Goal: Task Accomplishment & Management: Use online tool/utility

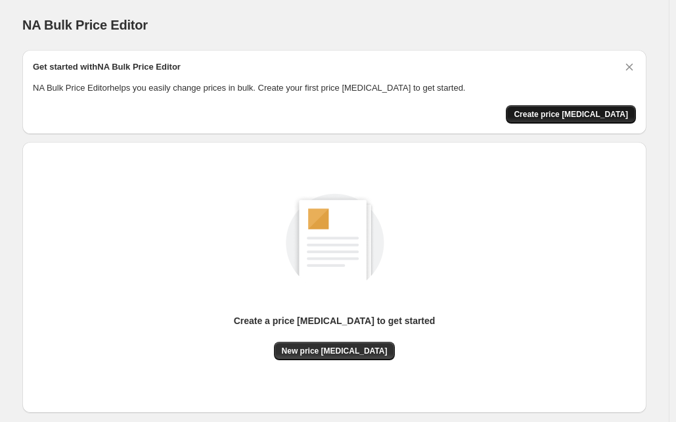
click at [604, 115] on span "Create price [MEDICAL_DATA]" at bounding box center [571, 114] width 114 height 11
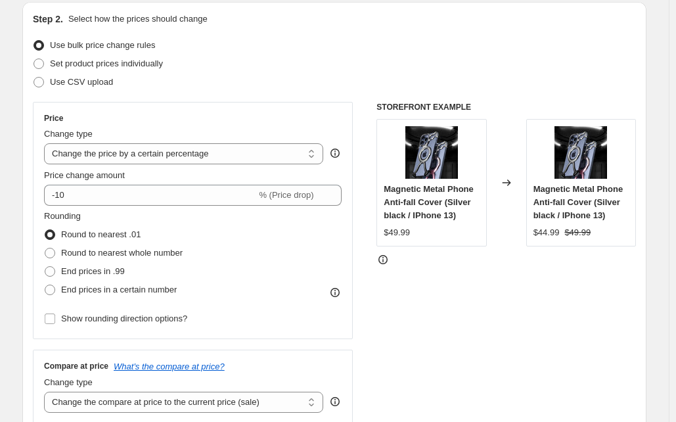
scroll to position [142, 0]
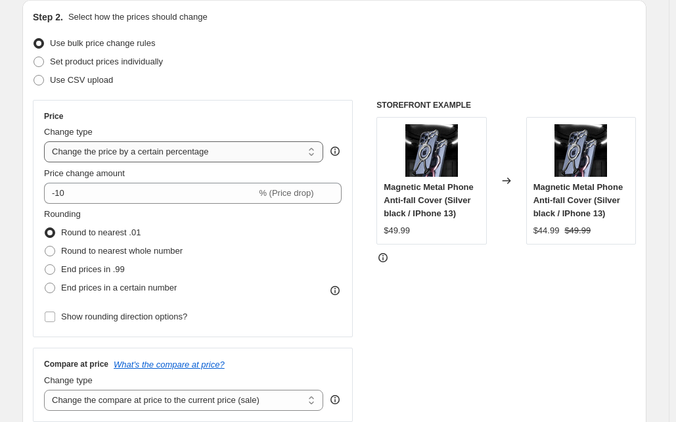
click at [134, 148] on select "Change the price to a certain amount Change the price by a certain amount Chang…" at bounding box center [183, 151] width 279 height 21
click at [214, 83] on div "Use CSV upload" at bounding box center [334, 80] width 603 height 18
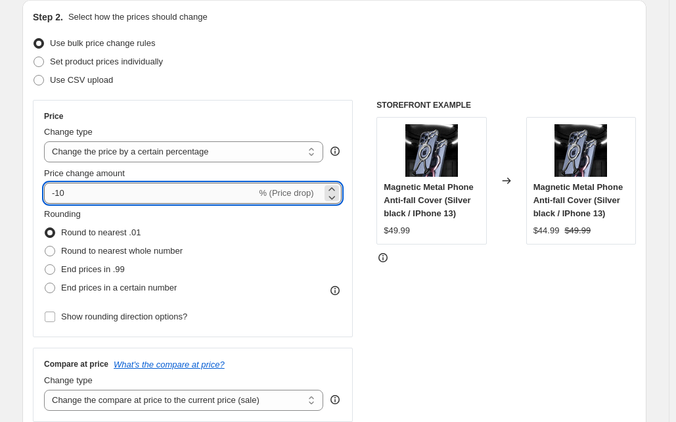
click at [87, 187] on input "-10" at bounding box center [150, 193] width 212 height 21
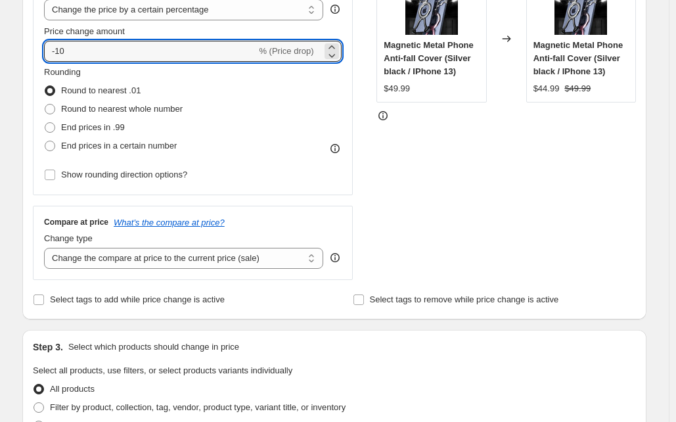
scroll to position [301, 0]
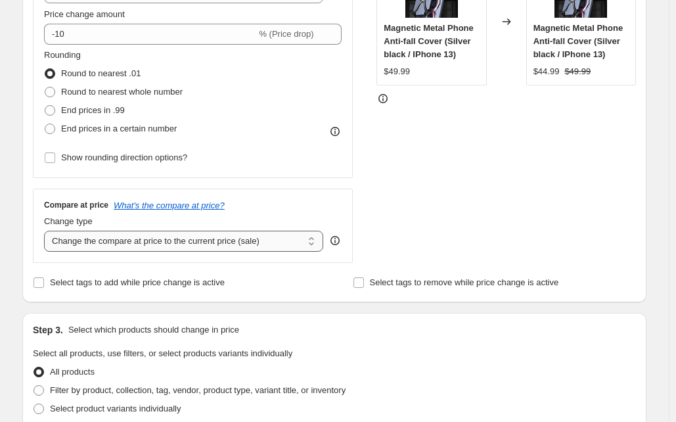
click at [172, 244] on select "Change the compare at price to the current price (sale) Change the compare at p…" at bounding box center [183, 240] width 279 height 21
click at [420, 194] on div "STOREFRONT EXAMPLE Magnetic Metal Phone Anti-fall Cover (Silver black / IPhone …" at bounding box center [505, 102] width 259 height 322
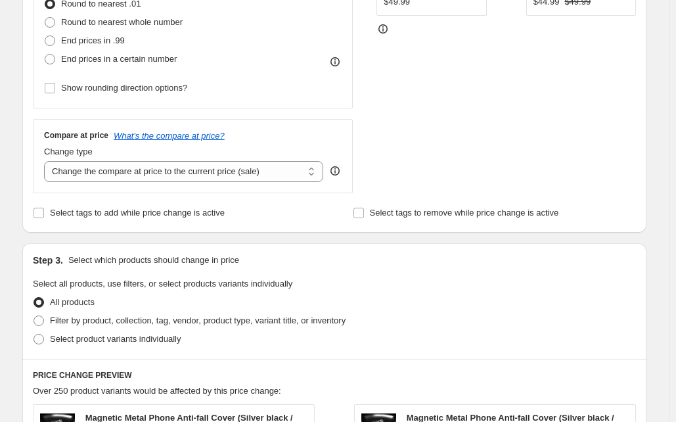
scroll to position [368, 0]
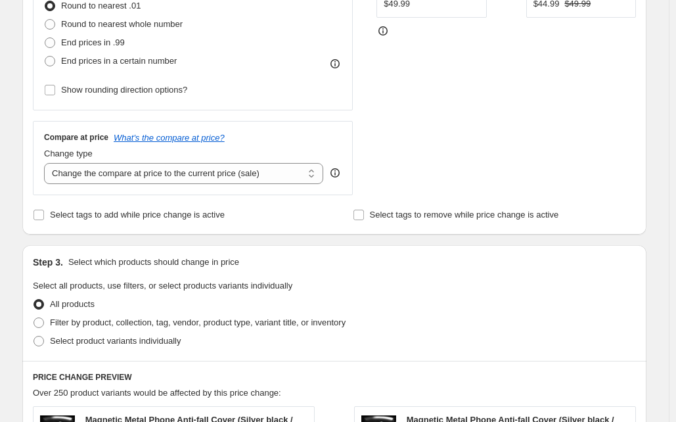
click at [573, 133] on div "STOREFRONT EXAMPLE Magnetic Metal Phone Anti-fall Cover (Silver black / IPhone …" at bounding box center [505, 34] width 259 height 322
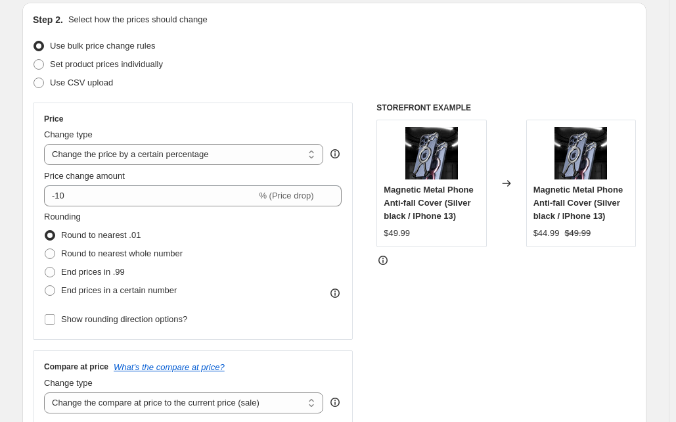
scroll to position [138, 0]
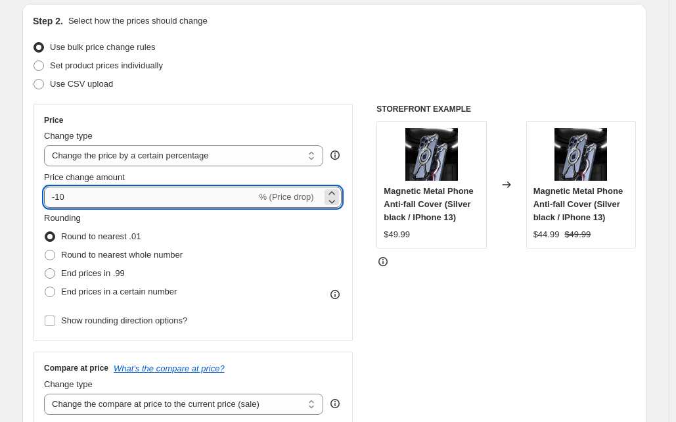
click at [84, 191] on input "-10" at bounding box center [150, 196] width 212 height 21
click at [150, 149] on select "Change the price to a certain amount Change the price by a certain amount Chang…" at bounding box center [183, 155] width 279 height 21
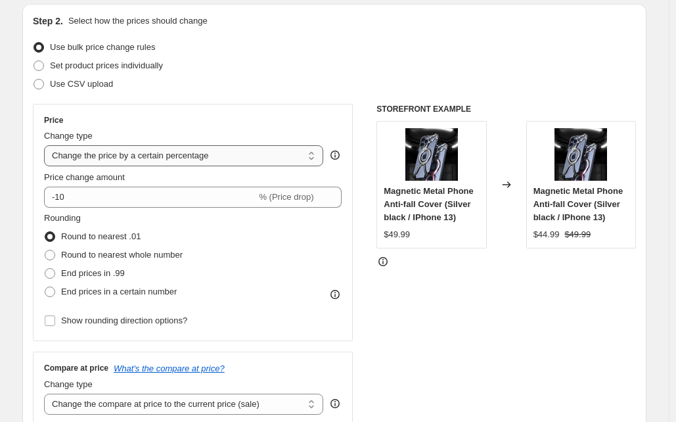
select select "margin"
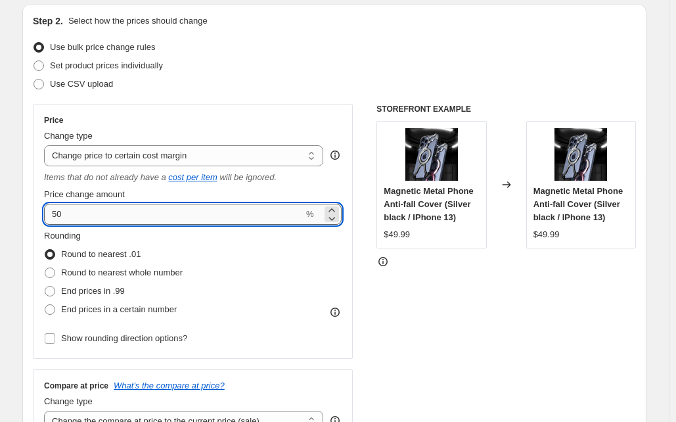
click at [83, 212] on input "50" at bounding box center [173, 214] width 259 height 21
type input "10"
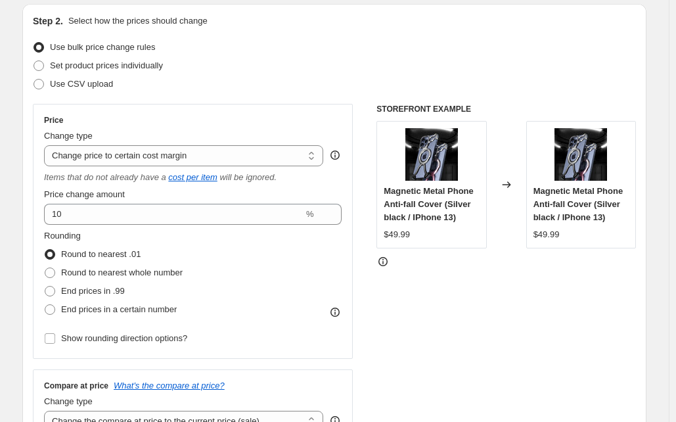
click at [444, 327] on div "STOREFRONT EXAMPLE Magnetic Metal Phone Anti-fall Cover (Silver black / IPhone …" at bounding box center [505, 273] width 259 height 339
click at [444, 330] on div "STOREFRONT EXAMPLE Magnetic Metal Phone Anti-fall Cover (Silver black / IPhone …" at bounding box center [505, 273] width 259 height 339
click at [53, 273] on span at bounding box center [50, 272] width 11 height 11
click at [45, 268] on input "Round to nearest whole number" at bounding box center [45, 267] width 1 height 1
radio input "true"
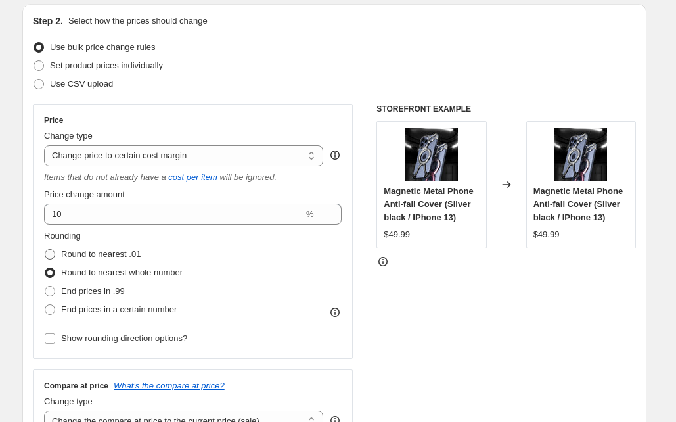
click at [53, 248] on span at bounding box center [50, 254] width 12 height 12
click at [45, 249] on input "Round to nearest .01" at bounding box center [45, 249] width 1 height 1
radio input "true"
click at [442, 323] on div "STOREFRONT EXAMPLE Magnetic Metal Phone Anti-fall Cover (Silver black / IPhone …" at bounding box center [505, 273] width 259 height 339
click at [200, 178] on icon "cost per item" at bounding box center [192, 177] width 49 height 10
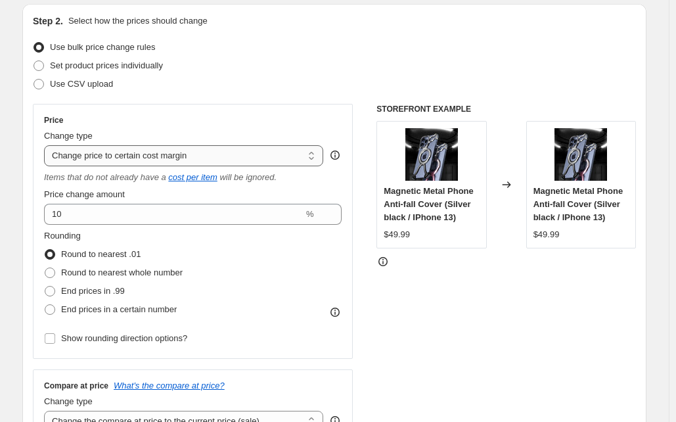
click at [241, 153] on select "Change the price to a certain amount Change the price by a certain amount Chang…" at bounding box center [183, 155] width 279 height 21
select select "to"
click at [47, 145] on select "Change the price to a certain amount Change the price by a certain amount Chang…" at bounding box center [183, 155] width 279 height 21
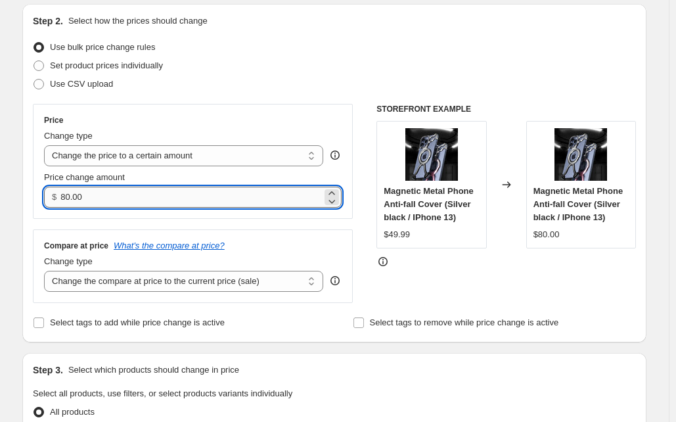
click at [148, 202] on input "80.00" at bounding box center [190, 196] width 261 height 21
click at [96, 192] on input "80.00" at bounding box center [190, 196] width 261 height 21
type input "10.00"
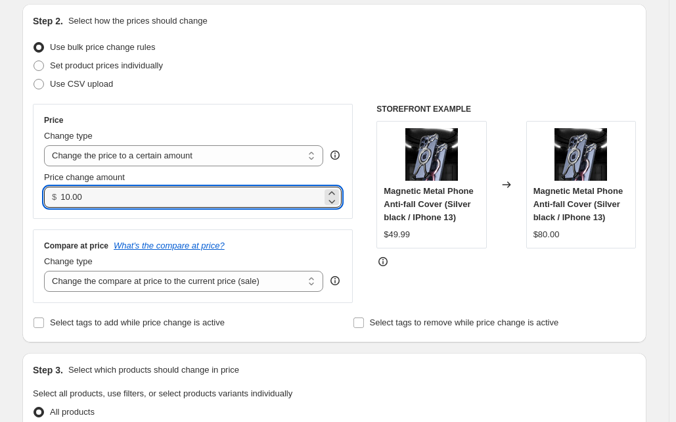
click at [462, 290] on div "STOREFRONT EXAMPLE Magnetic Metal Phone Anti-fall Cover (Silver black / IPhone …" at bounding box center [505, 203] width 259 height 199
click at [104, 195] on input "10.00" at bounding box center [190, 196] width 261 height 21
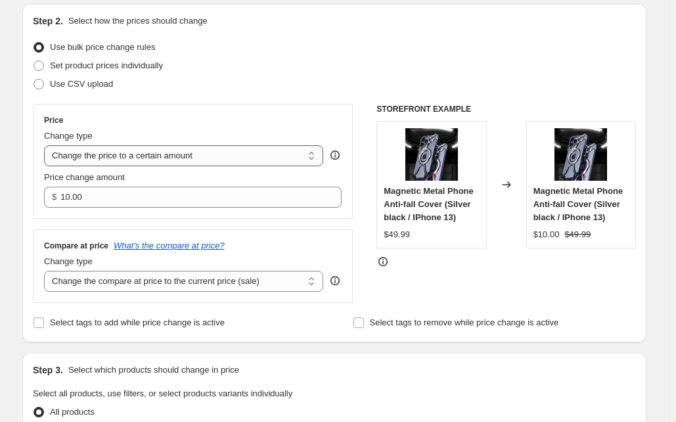
click at [234, 158] on select "Change the price to a certain amount Change the price by a certain amount Chang…" at bounding box center [183, 155] width 279 height 21
select select "by"
click at [47, 145] on select "Change the price to a certain amount Change the price by a certain amount Chang…" at bounding box center [183, 155] width 279 height 21
type input "-10.00"
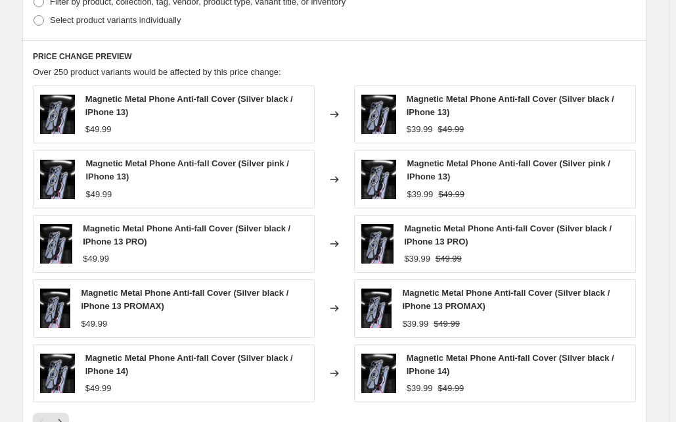
scroll to position [703, 0]
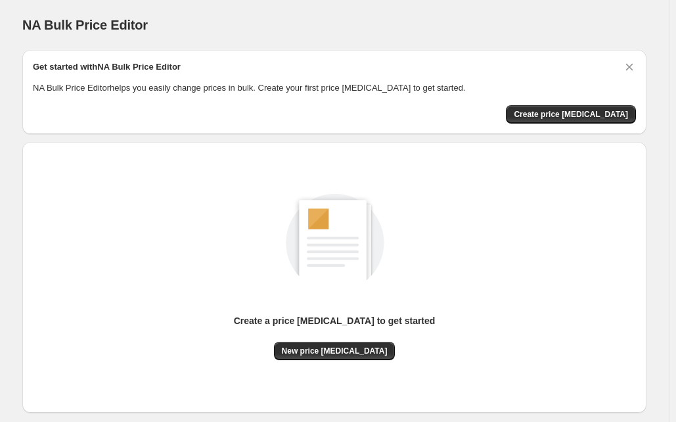
click at [428, 17] on div "NA Bulk Price Editor" at bounding box center [334, 25] width 624 height 18
drag, startPoint x: 621, startPoint y: 121, endPoint x: 600, endPoint y: 114, distance: 22.2
click at [600, 114] on span "Create price [MEDICAL_DATA]" at bounding box center [571, 114] width 114 height 11
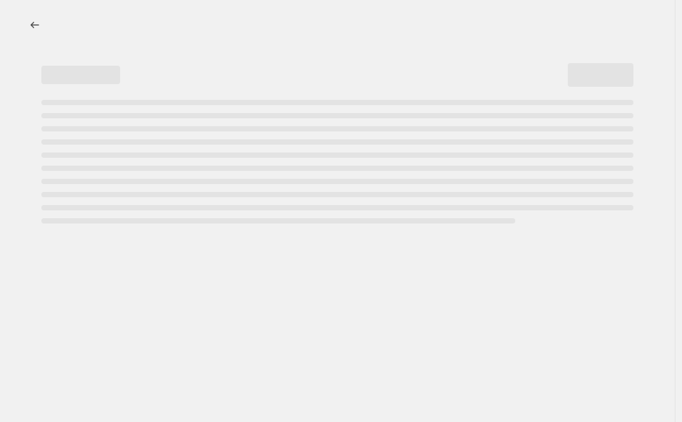
select select "percentage"
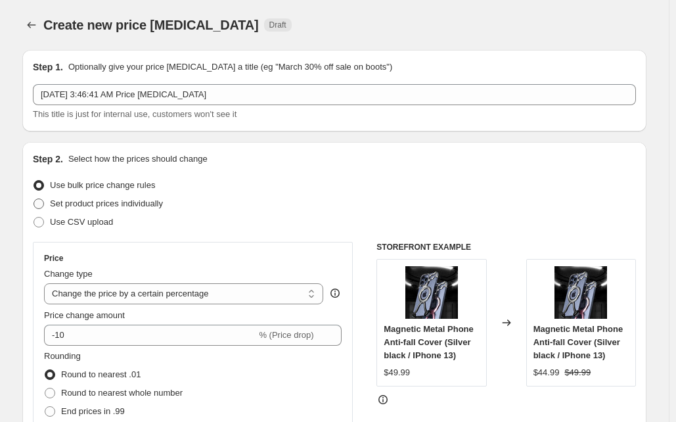
click at [44, 204] on span at bounding box center [38, 203] width 11 height 11
click at [34, 199] on input "Set product prices individually" at bounding box center [33, 198] width 1 height 1
radio input "true"
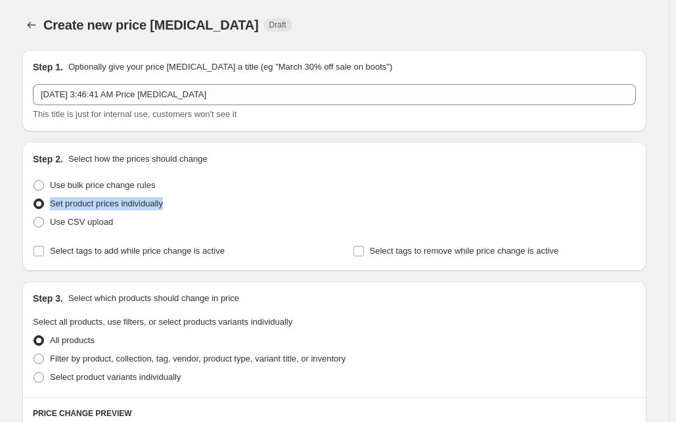
drag, startPoint x: 182, startPoint y: 209, endPoint x: 53, endPoint y: 212, distance: 129.4
click at [53, 212] on div "Set product prices individually" at bounding box center [334, 203] width 603 height 18
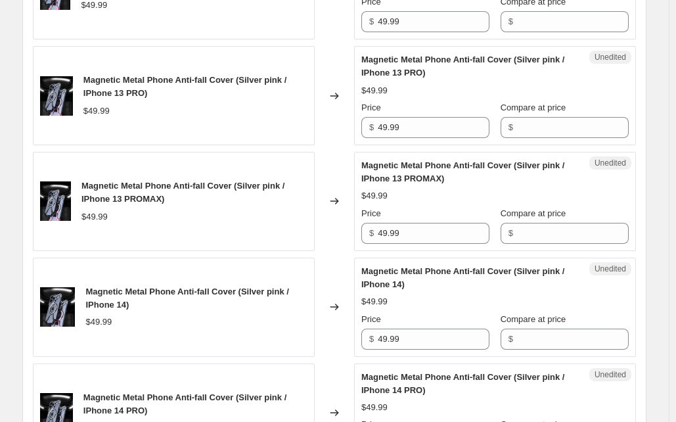
scroll to position [1458, 0]
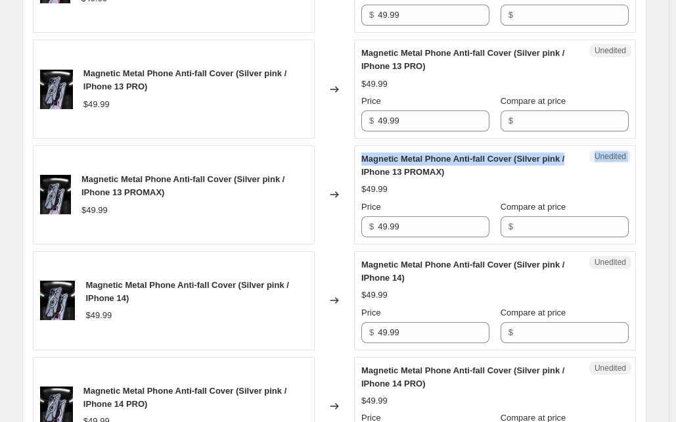
drag, startPoint x: 642, startPoint y: 152, endPoint x: 592, endPoint y: 151, distance: 50.6
click at [592, 151] on div "PRICE CHANGE PREVIEW Over 250 product variants selected. No product prices edit…" at bounding box center [334, 20] width 624 height 2164
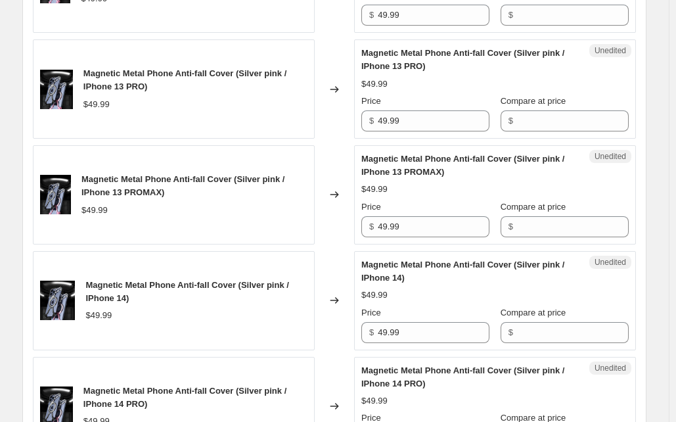
click at [546, 224] on input "Compare at price" at bounding box center [573, 226] width 112 height 21
type input "55"
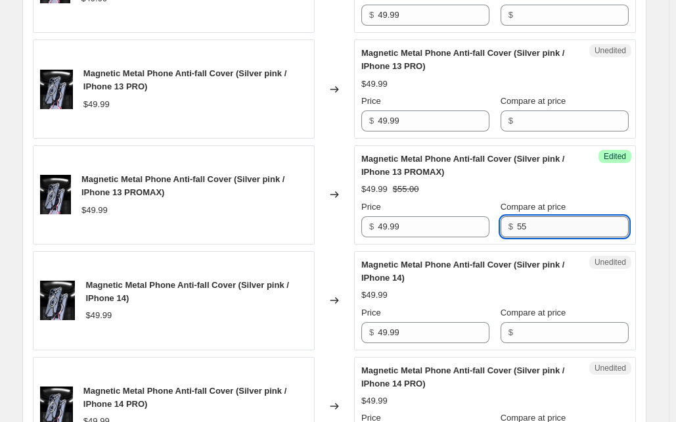
click at [536, 226] on input "55" at bounding box center [573, 226] width 112 height 21
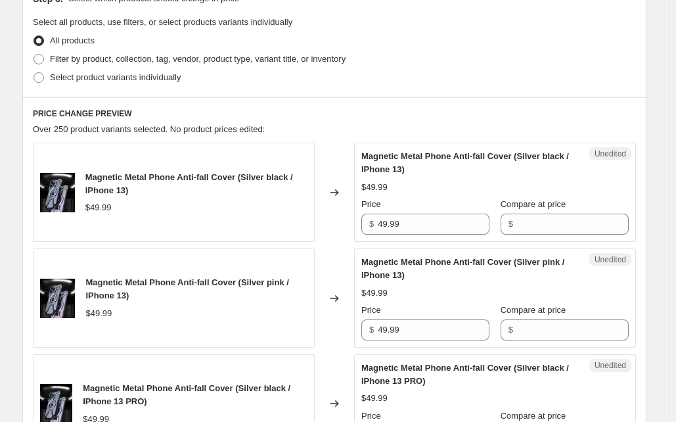
scroll to position [320, 0]
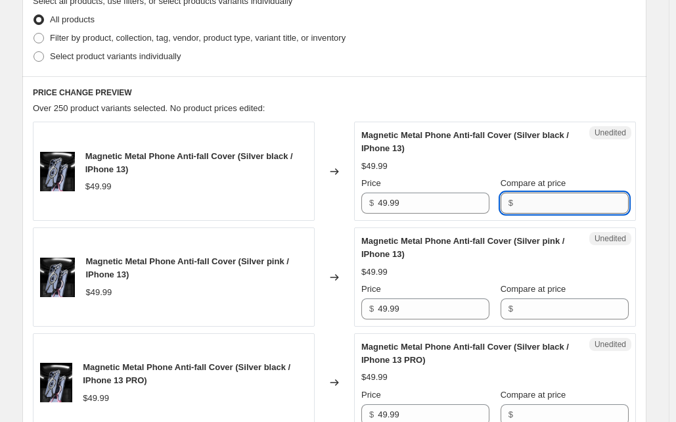
click at [532, 204] on input "Compare at price" at bounding box center [573, 202] width 112 height 21
type input "5"
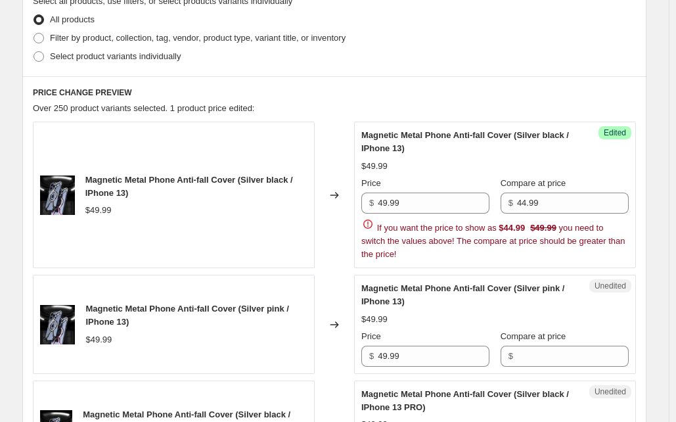
click at [546, 203] on input "44.99" at bounding box center [573, 202] width 112 height 21
type input "45"
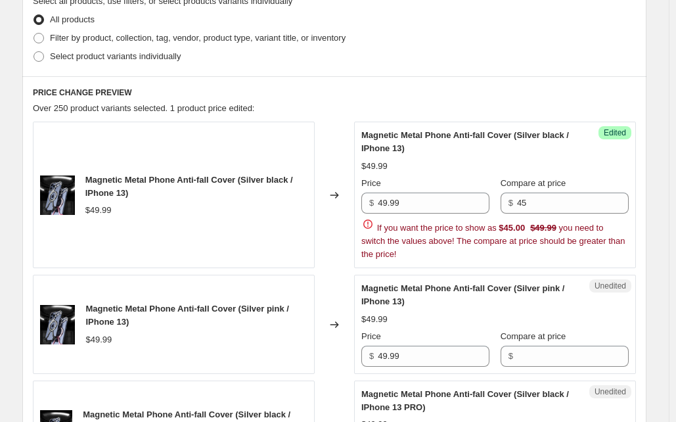
click at [617, 135] on span "Edited" at bounding box center [614, 132] width 22 height 11
click at [370, 221] on icon at bounding box center [367, 223] width 13 height 13
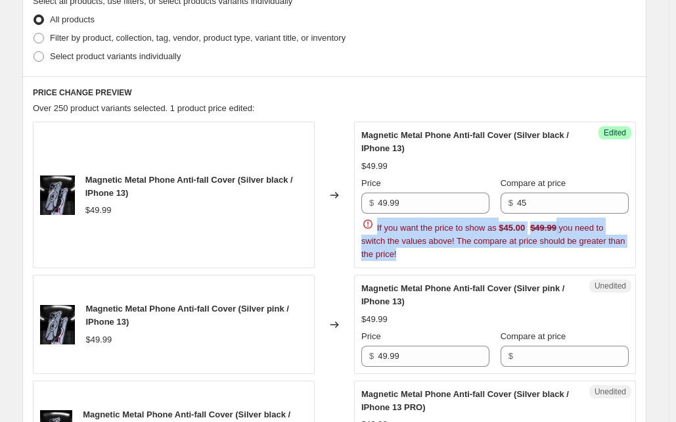
drag, startPoint x: 380, startPoint y: 221, endPoint x: 414, endPoint y: 257, distance: 50.2
click at [414, 257] on div "If you want the price to show as $45.00 $49.99 you need to switch the values ab…" at bounding box center [494, 238] width 267 height 43
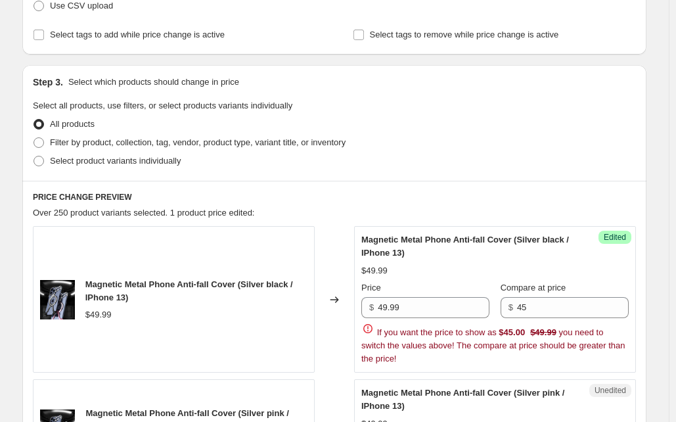
scroll to position [0, 0]
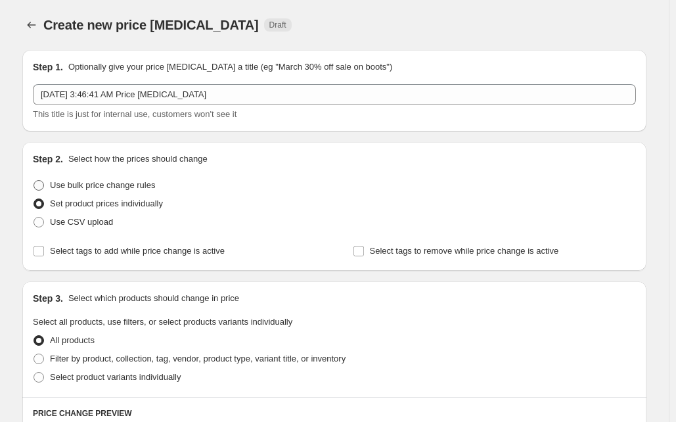
click at [44, 183] on span at bounding box center [38, 185] width 11 height 11
click at [34, 181] on input "Use bulk price change rules" at bounding box center [33, 180] width 1 height 1
radio input "true"
select select "percentage"
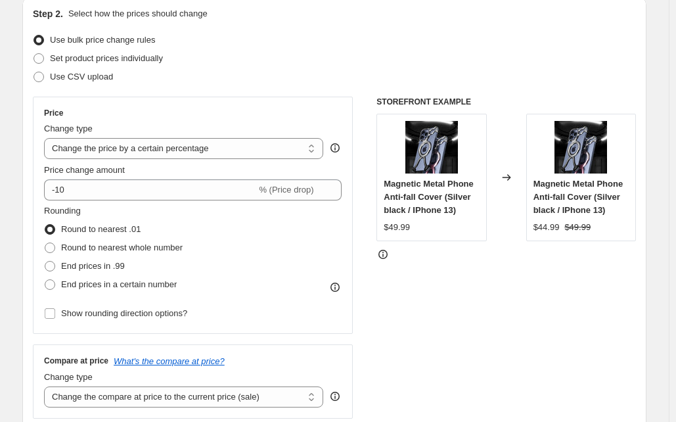
scroll to position [142, 0]
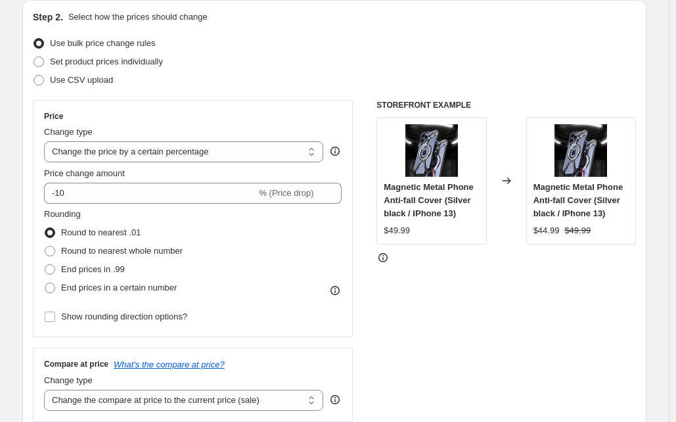
click at [554, 232] on div "$44.99" at bounding box center [546, 230] width 26 height 13
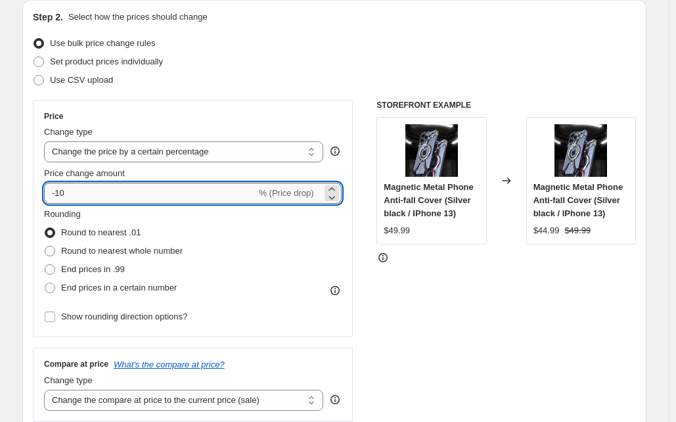
click at [76, 191] on input "-10" at bounding box center [150, 193] width 212 height 21
click at [335, 185] on icon at bounding box center [331, 189] width 13 height 13
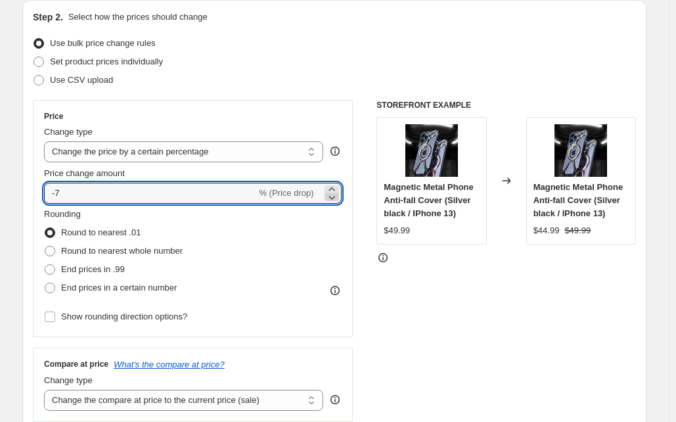
click at [338, 202] on icon at bounding box center [331, 196] width 13 height 13
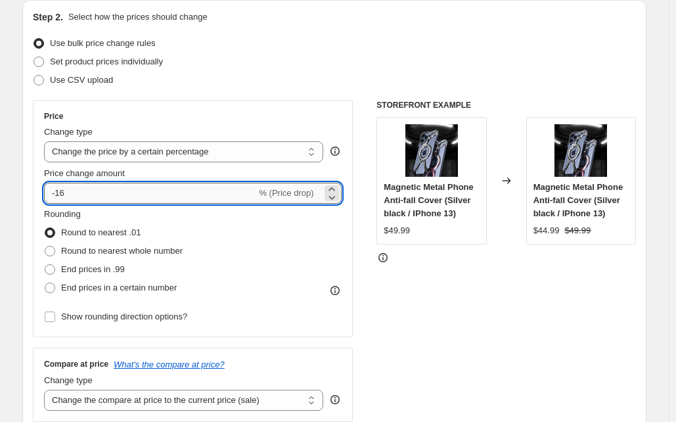
click at [74, 196] on input "-16" at bounding box center [150, 193] width 212 height 21
type input "10"
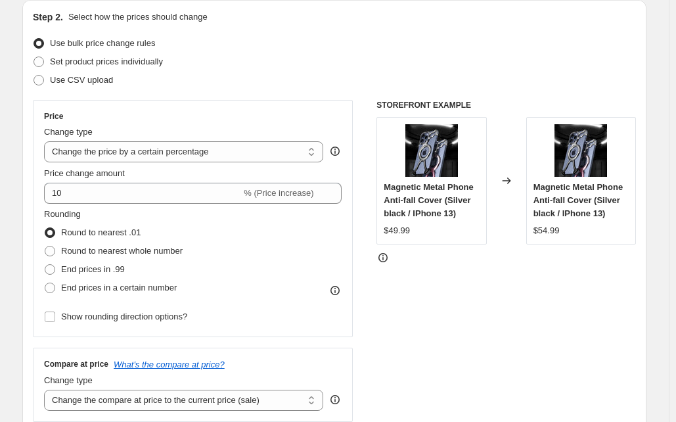
click at [445, 295] on div "STOREFRONT EXAMPLE Magnetic Metal Phone Anti-fall Cover (Silver black / IPhone …" at bounding box center [505, 261] width 259 height 322
click at [290, 146] on select "Change the price to a certain amount Change the price by a certain amount Chang…" at bounding box center [183, 151] width 279 height 21
select select "ecap"
click at [47, 141] on select "Change the price to a certain amount Change the price by a certain amount Chang…" at bounding box center [183, 151] width 279 height 21
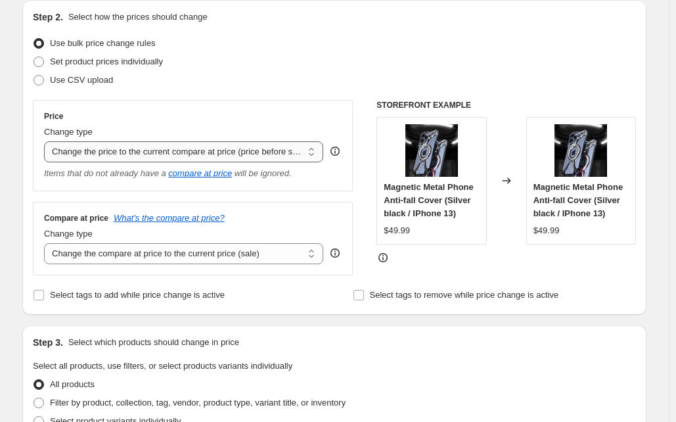
click at [220, 153] on select "Change the price to a certain amount Change the price by a certain amount Chang…" at bounding box center [183, 151] width 279 height 21
click at [173, 253] on select "Change the compare at price to the current price (sale) Change the compare at p…" at bounding box center [183, 253] width 279 height 21
select select "to"
click at [47, 244] on select "Change the compare at price to the current price (sale) Change the compare at p…" at bounding box center [183, 253] width 279 height 21
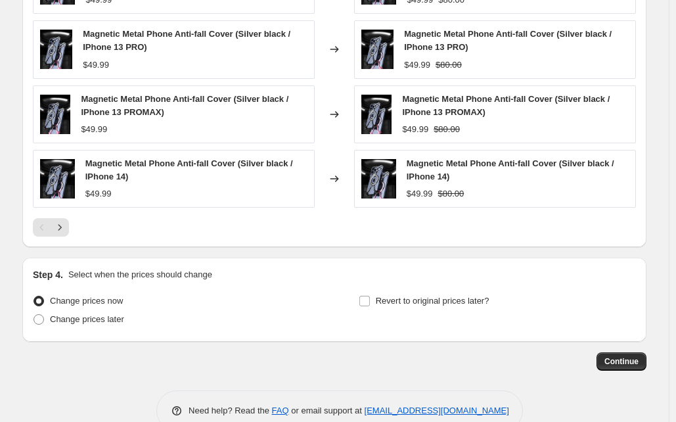
scroll to position [823, 0]
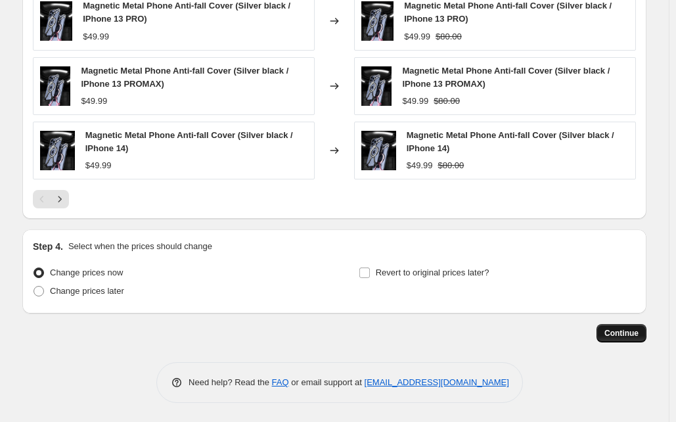
click at [626, 333] on span "Continue" at bounding box center [621, 333] width 34 height 11
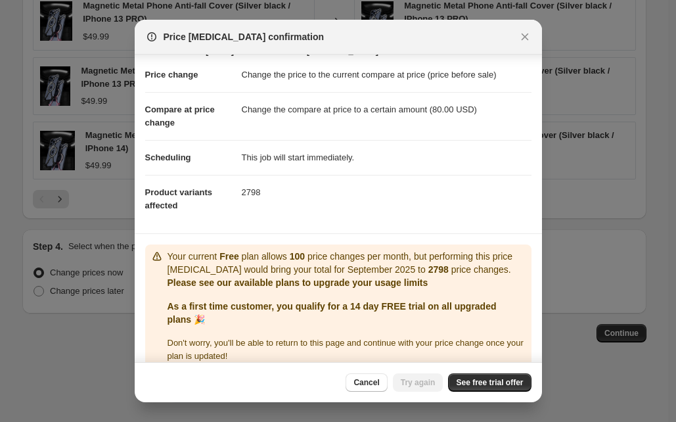
scroll to position [36, 0]
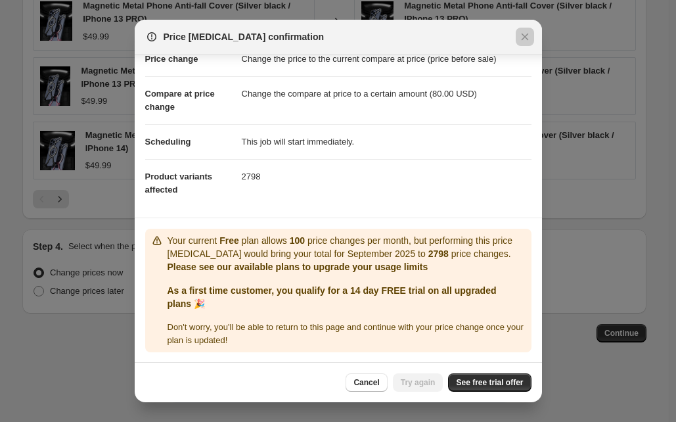
click at [544, 244] on div at bounding box center [338, 211] width 676 height 422
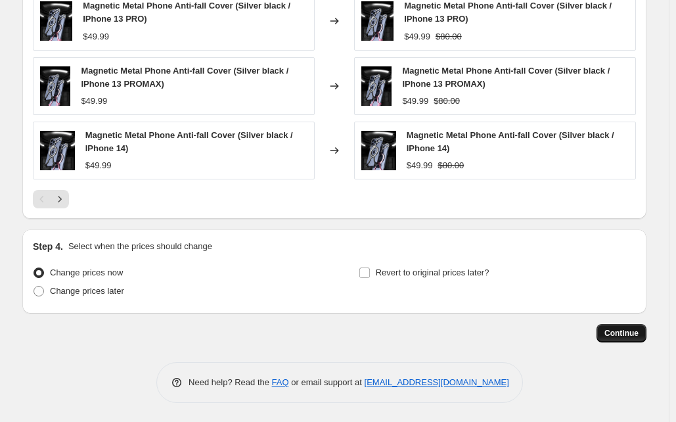
click at [620, 333] on span "Continue" at bounding box center [621, 333] width 34 height 11
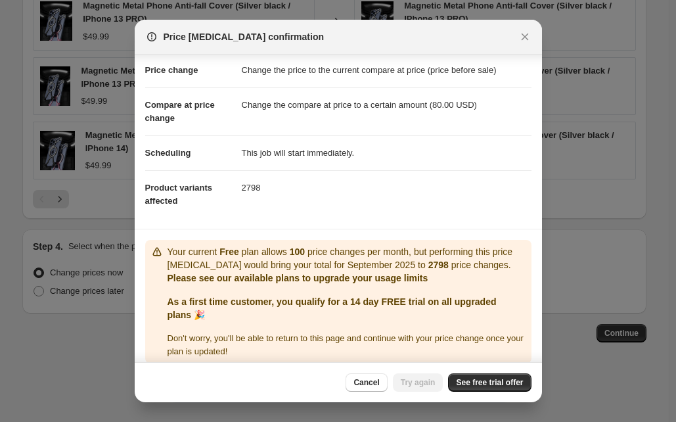
scroll to position [36, 0]
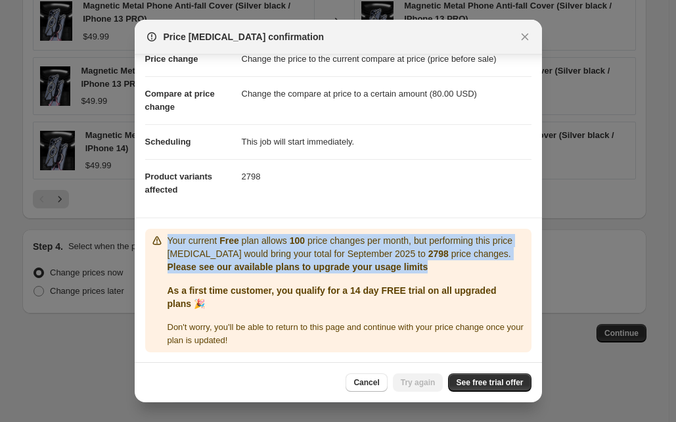
drag, startPoint x: 430, startPoint y: 262, endPoint x: 158, endPoint y: 233, distance: 274.1
click at [158, 234] on div "Your current Free plan allows 100 price changes per month, but performing this …" at bounding box center [338, 290] width 376 height 113
click at [500, 380] on span "See free trial offer" at bounding box center [489, 382] width 67 height 11
click at [523, 37] on icon "Close" at bounding box center [524, 36] width 7 height 7
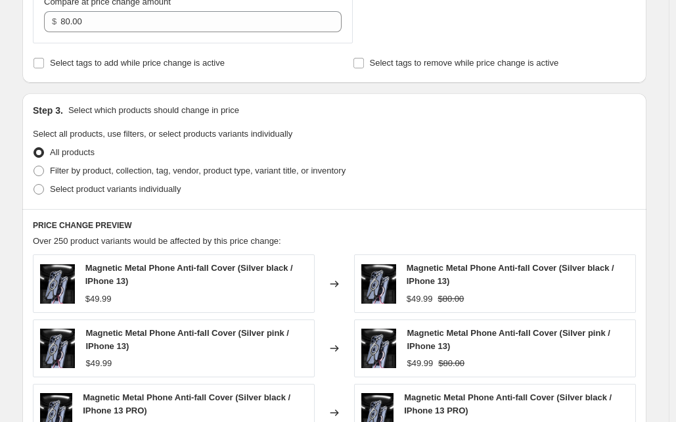
scroll to position [435, 0]
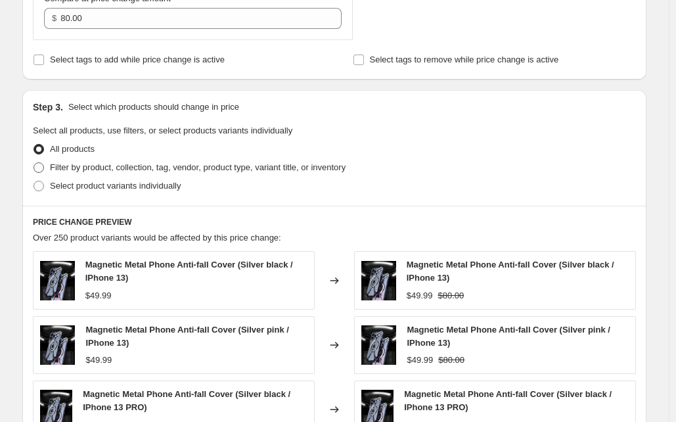
click at [44, 163] on span at bounding box center [38, 167] width 11 height 11
click at [34, 163] on input "Filter by product, collection, tag, vendor, product type, variant title, or inv…" at bounding box center [33, 162] width 1 height 1
radio input "true"
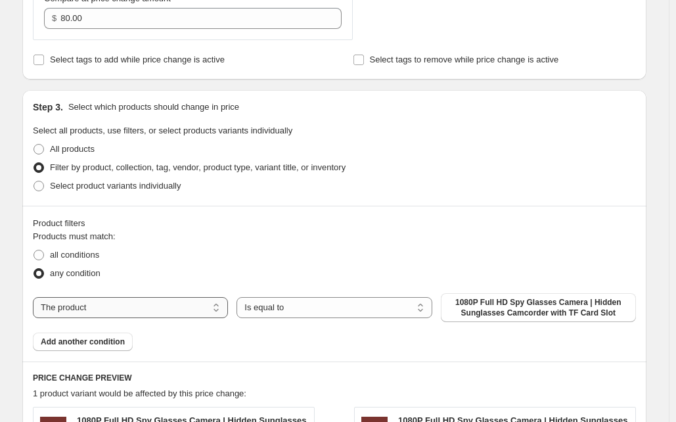
click at [211, 309] on select "The product The product's collection The product's vendor The product's type Th…" at bounding box center [130, 307] width 195 height 21
select select "collection"
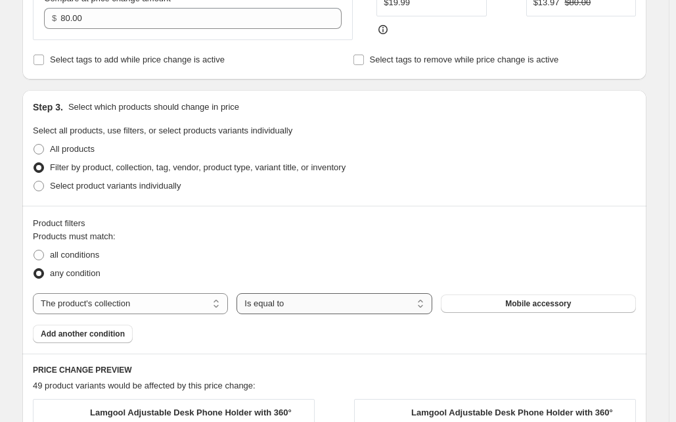
click at [337, 307] on select "Is equal to Is not equal to" at bounding box center [333, 303] width 195 height 21
click at [373, 265] on div "any condition" at bounding box center [334, 273] width 603 height 18
click at [496, 309] on button "Mobile accessory" at bounding box center [538, 303] width 195 height 18
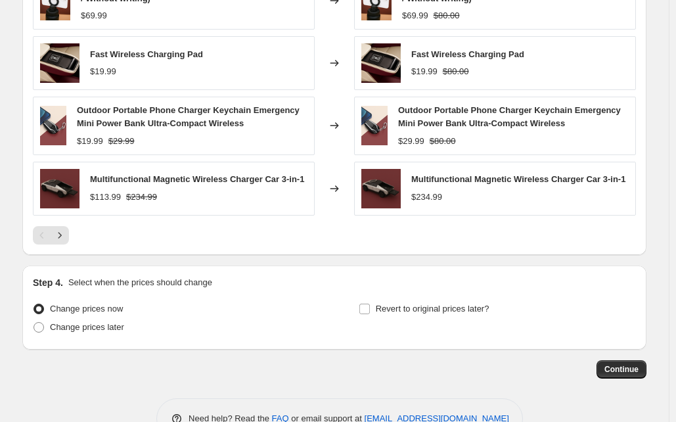
scroll to position [938, 0]
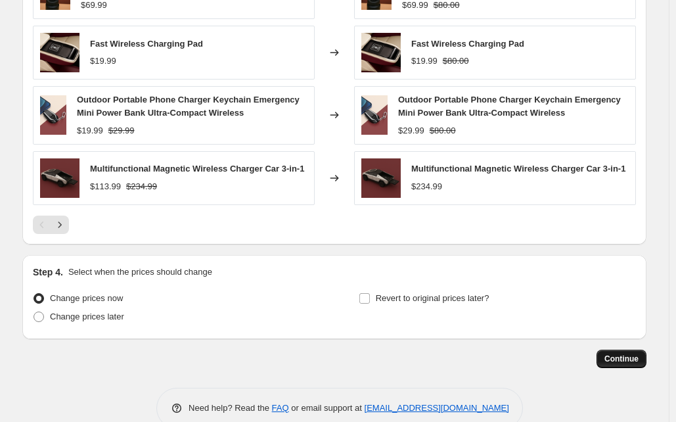
click at [625, 359] on span "Continue" at bounding box center [621, 358] width 34 height 11
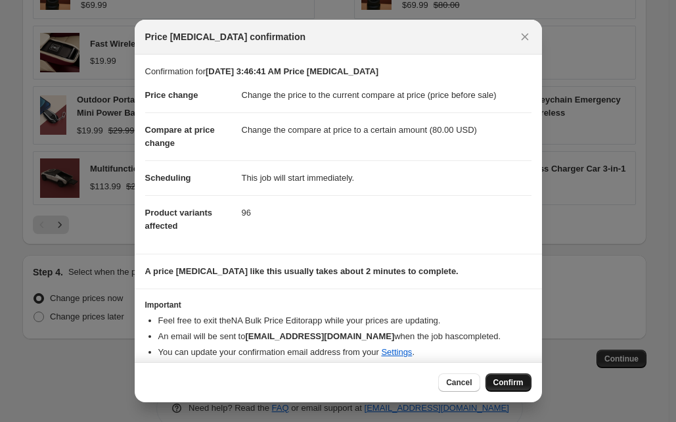
click at [510, 377] on span "Confirm" at bounding box center [508, 382] width 30 height 11
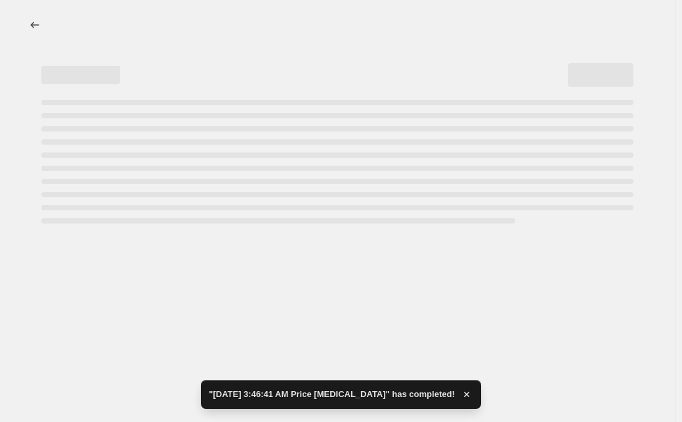
select select "ecap"
select select "to"
select select "collection"
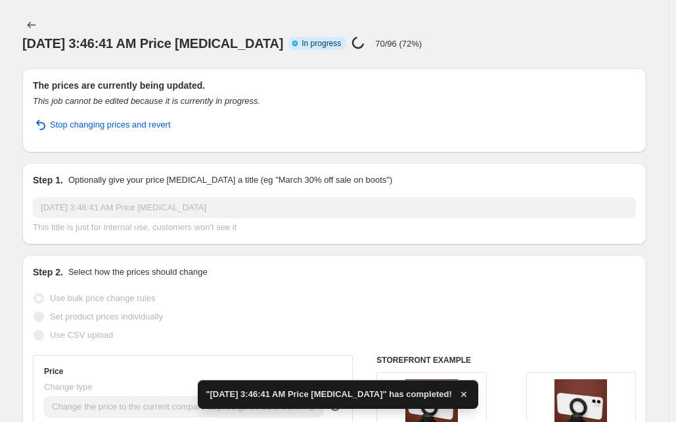
click at [676, 399] on html "Home Settings Plans Skip to content Sep 26, 2025, 3:46:41 AM Price change job. …" at bounding box center [338, 211] width 676 height 422
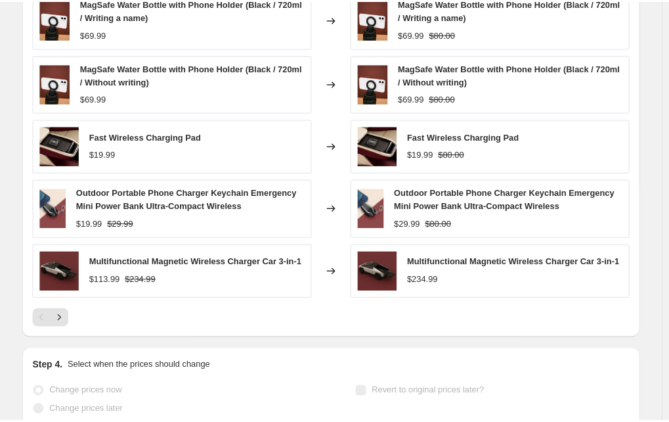
scroll to position [1082, 0]
